Goal: Task Accomplishment & Management: Manage account settings

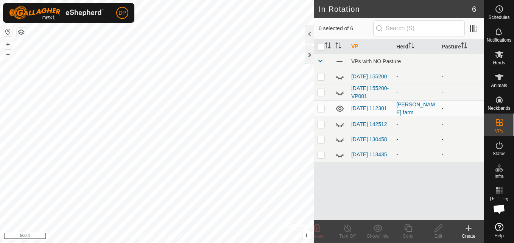
scroll to position [788, 0]
click at [497, 83] on span "Animals" at bounding box center [499, 85] width 16 height 5
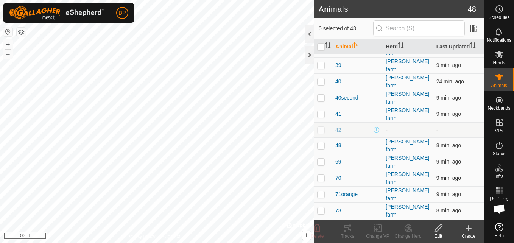
scroll to position [530, 0]
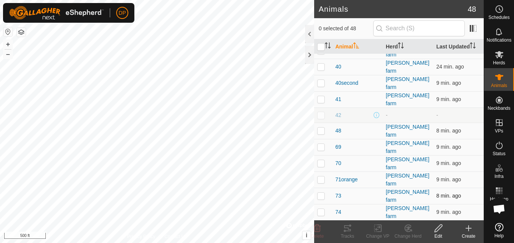
click at [321, 193] on p-checkbox at bounding box center [321, 196] width 8 height 6
click at [345, 227] on icon at bounding box center [347, 228] width 9 height 9
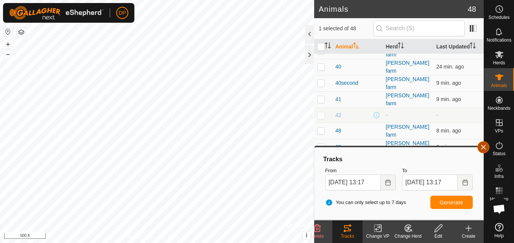
click at [481, 147] on button "button" at bounding box center [483, 147] width 12 height 12
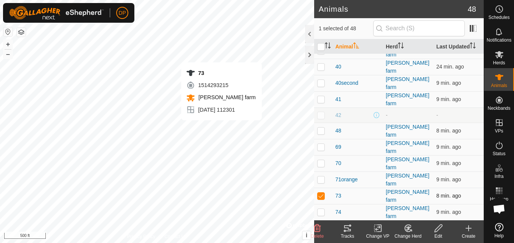
checkbox input "false"
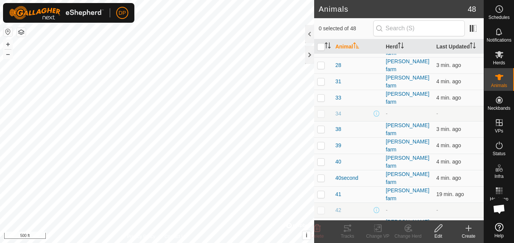
scroll to position [561, 0]
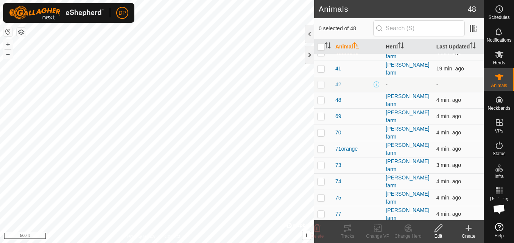
click at [319, 162] on p-checkbox at bounding box center [321, 165] width 8 height 6
checkbox input "true"
click at [318, 46] on input "checkbox" at bounding box center [321, 47] width 8 height 8
checkbox input "true"
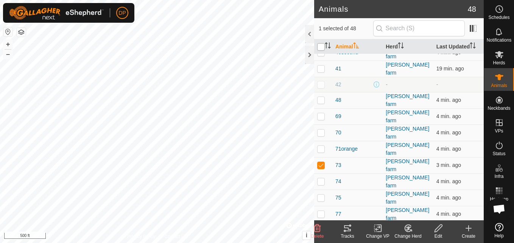
checkbox input "true"
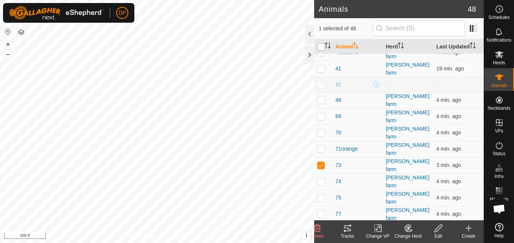
checkbox input "true"
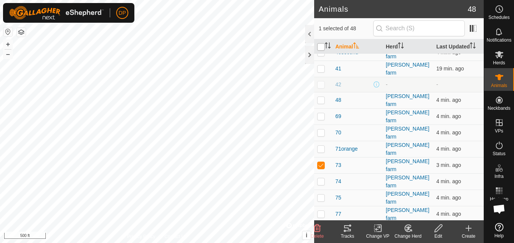
checkbox input "true"
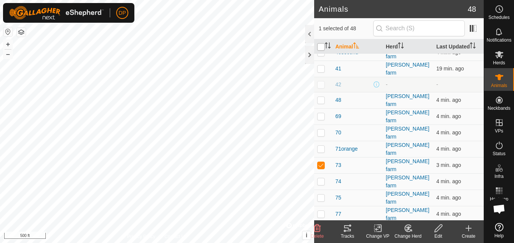
checkbox input "true"
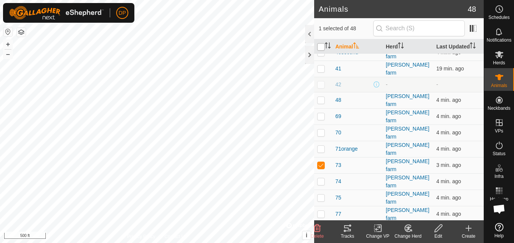
checkbox input "true"
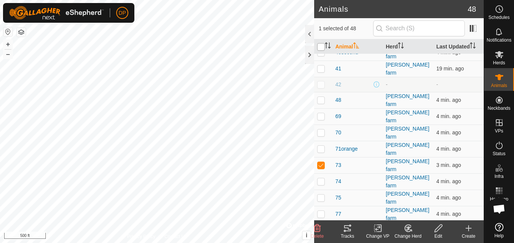
checkbox input "true"
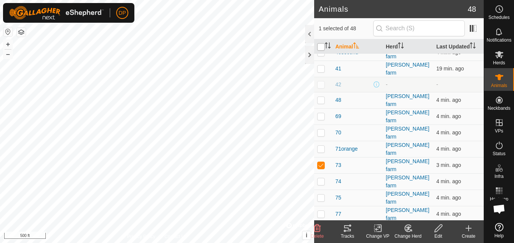
checkbox input "true"
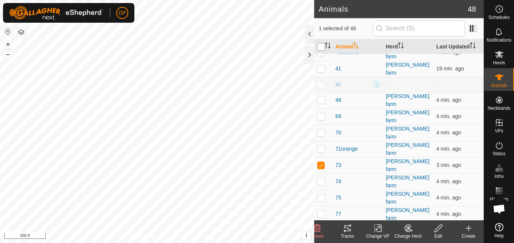
checkbox input "true"
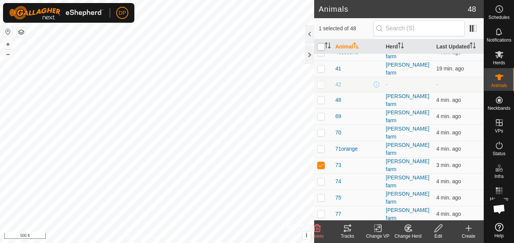
checkbox input "true"
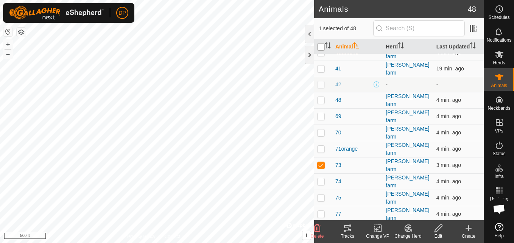
checkbox input "true"
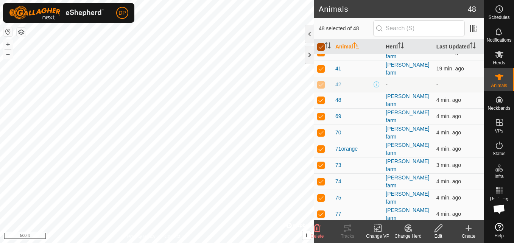
click at [320, 47] on input "checkbox" at bounding box center [321, 47] width 8 height 8
checkbox input "false"
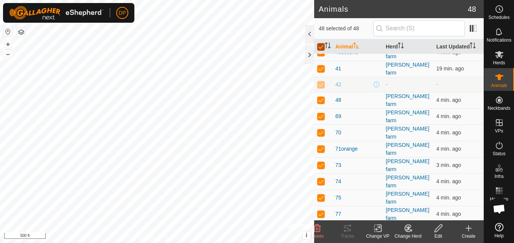
checkbox input "false"
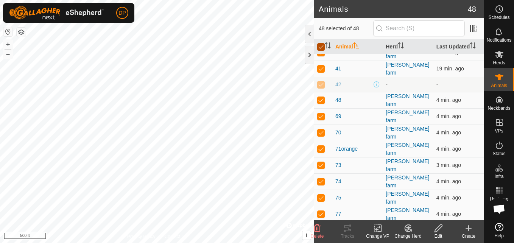
checkbox input "false"
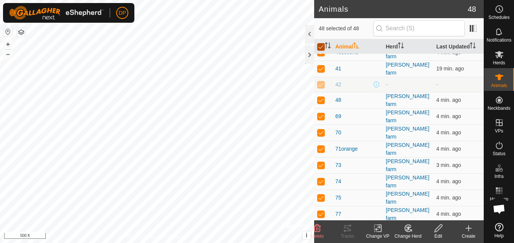
checkbox input "false"
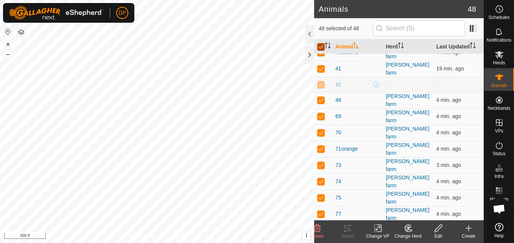
checkbox input "false"
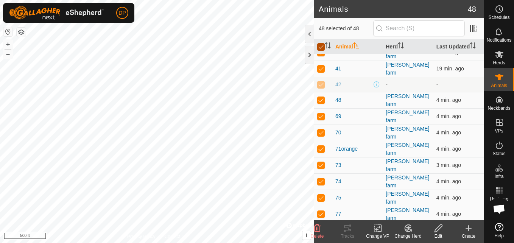
checkbox input "false"
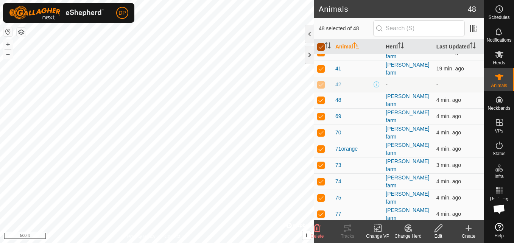
checkbox input "false"
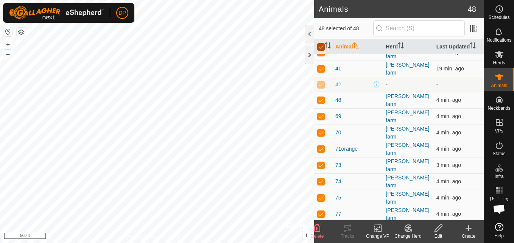
checkbox input "false"
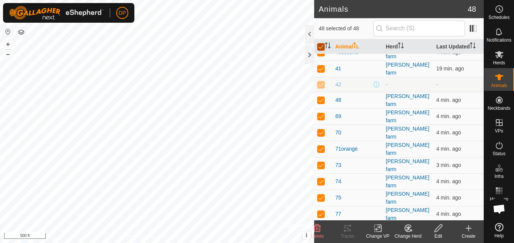
checkbox input "false"
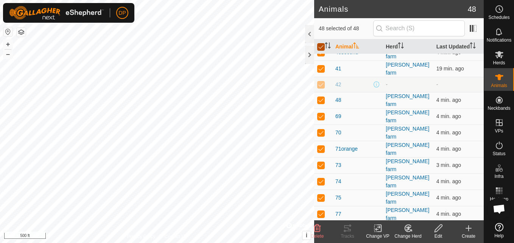
checkbox input "false"
